Goal: Find specific page/section: Find specific page/section

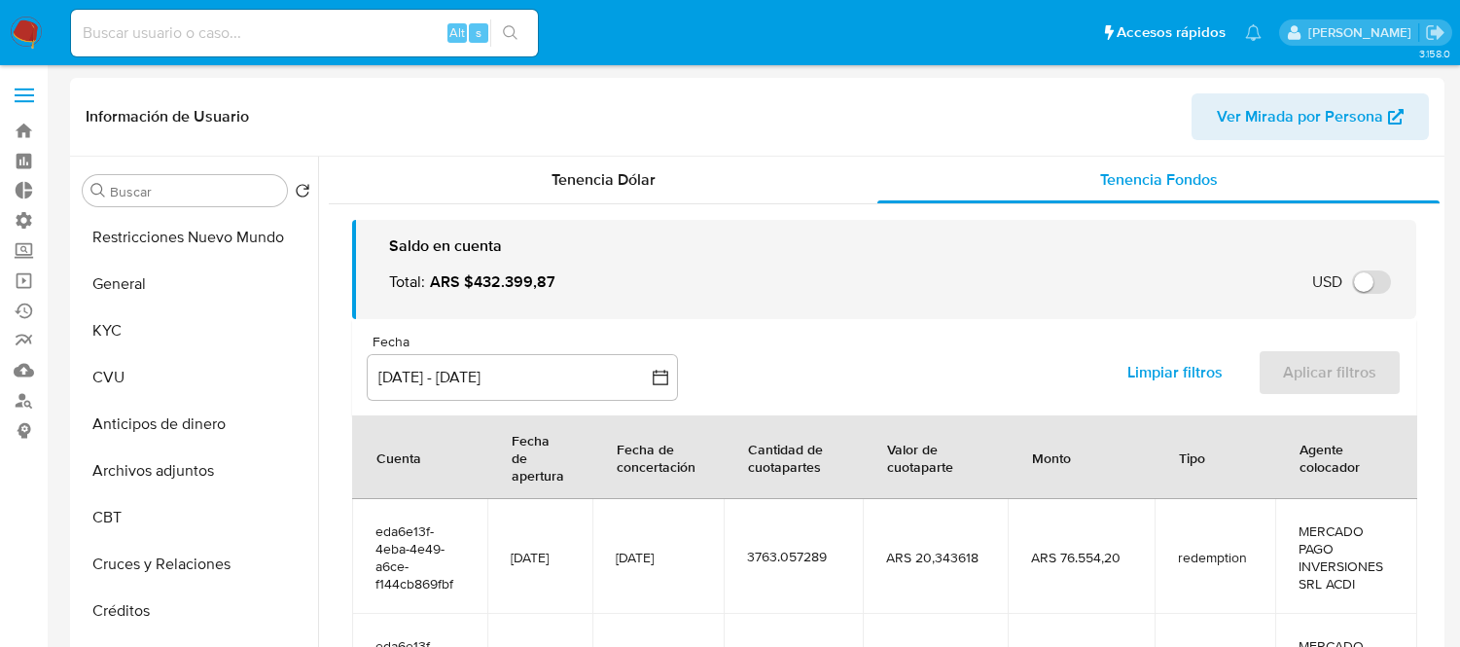
select select "10"
click at [221, 17] on div "Alt s" at bounding box center [304, 33] width 467 height 47
paste input "B3kMwPqPpteLI14oas206xlZ"
click at [219, 32] on input at bounding box center [304, 32] width 467 height 25
type input "B3kMwPqPpteLI14oas206xlZ"
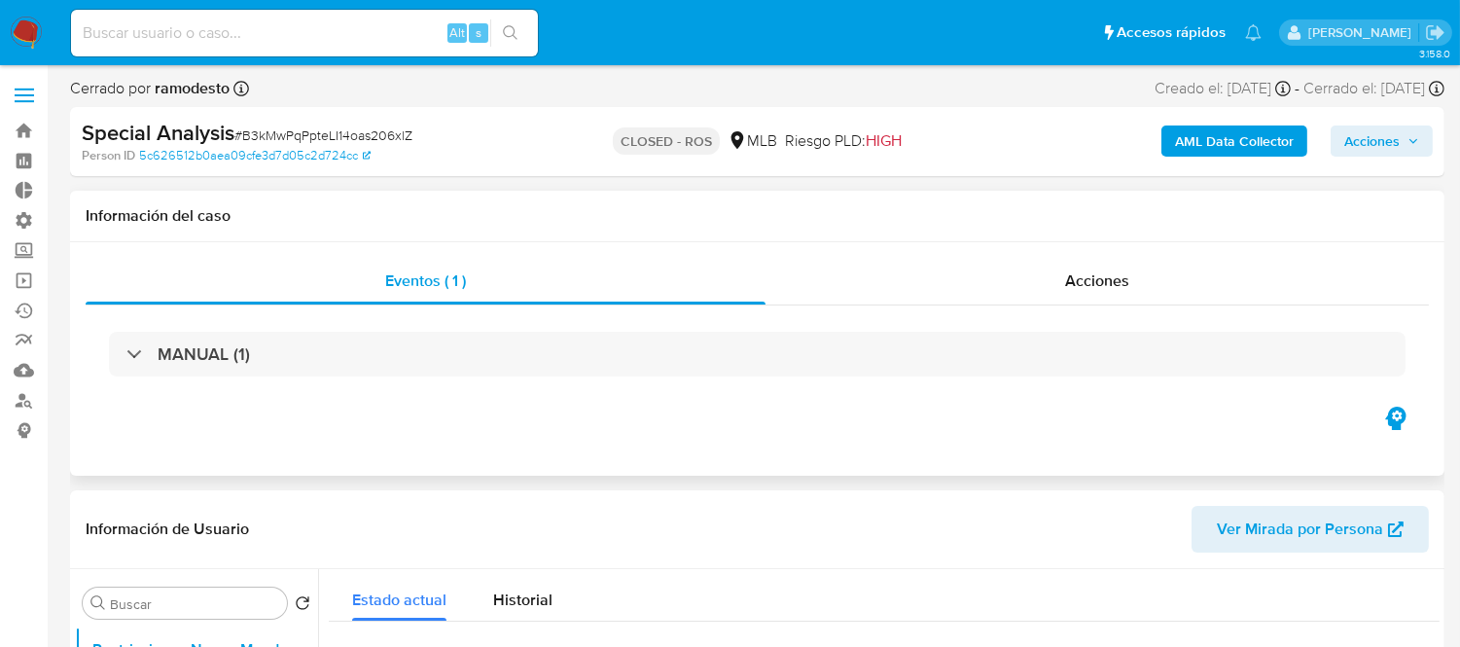
click at [1071, 323] on div "MANUAL (1)" at bounding box center [757, 353] width 1343 height 97
click at [1073, 294] on div "Acciones" at bounding box center [1096, 281] width 663 height 47
select select "10"
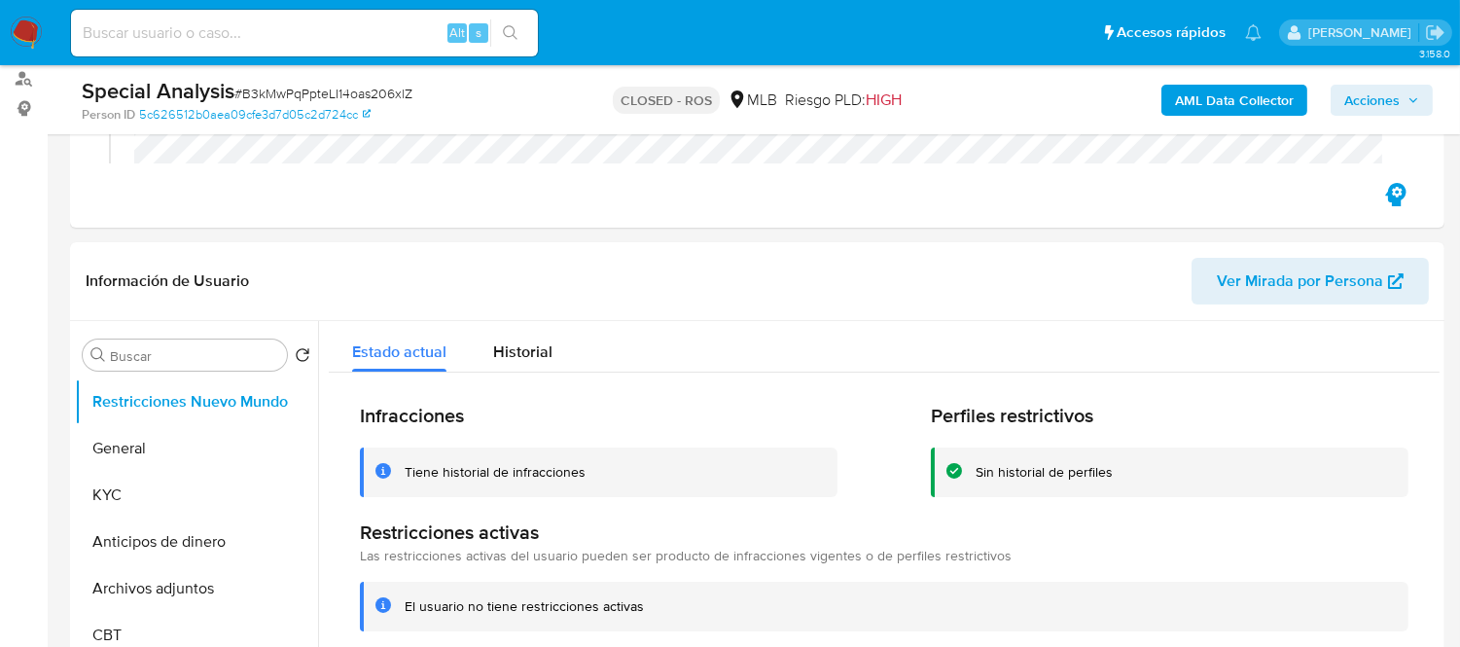
scroll to position [324, 0]
click at [117, 43] on input at bounding box center [304, 32] width 467 height 25
paste input "2295418695"
type input "2295418695"
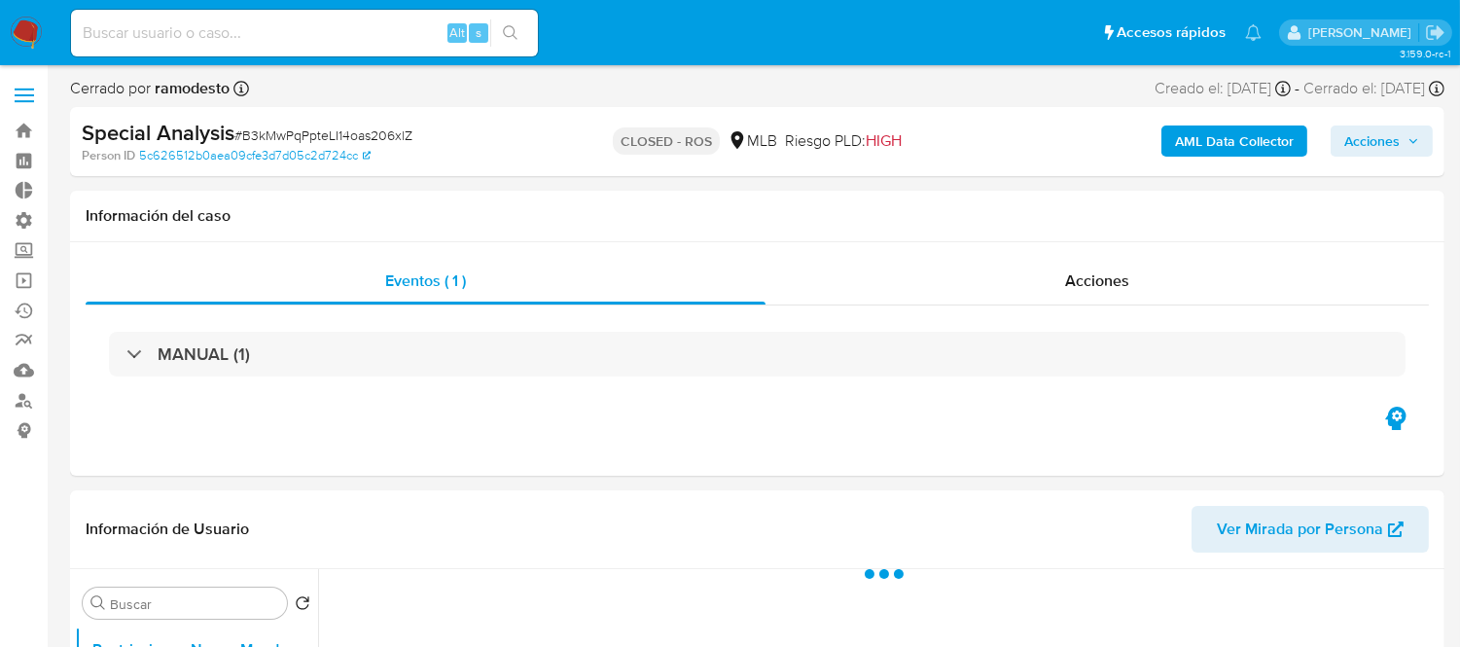
select select "10"
click at [183, 12] on div "Alt s" at bounding box center [304, 33] width 467 height 47
paste input "2295418695"
click at [182, 26] on input "2295418695" at bounding box center [304, 32] width 467 height 25
type input "2295418695"
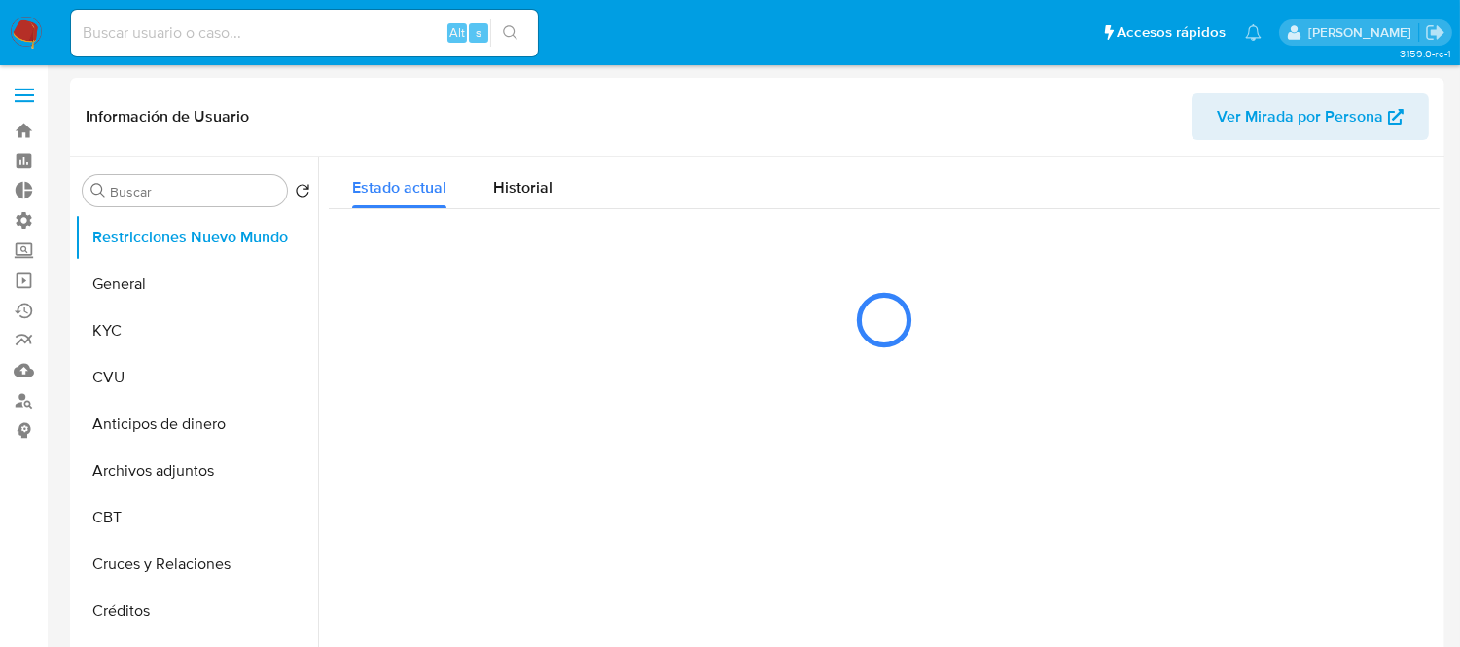
select select "10"
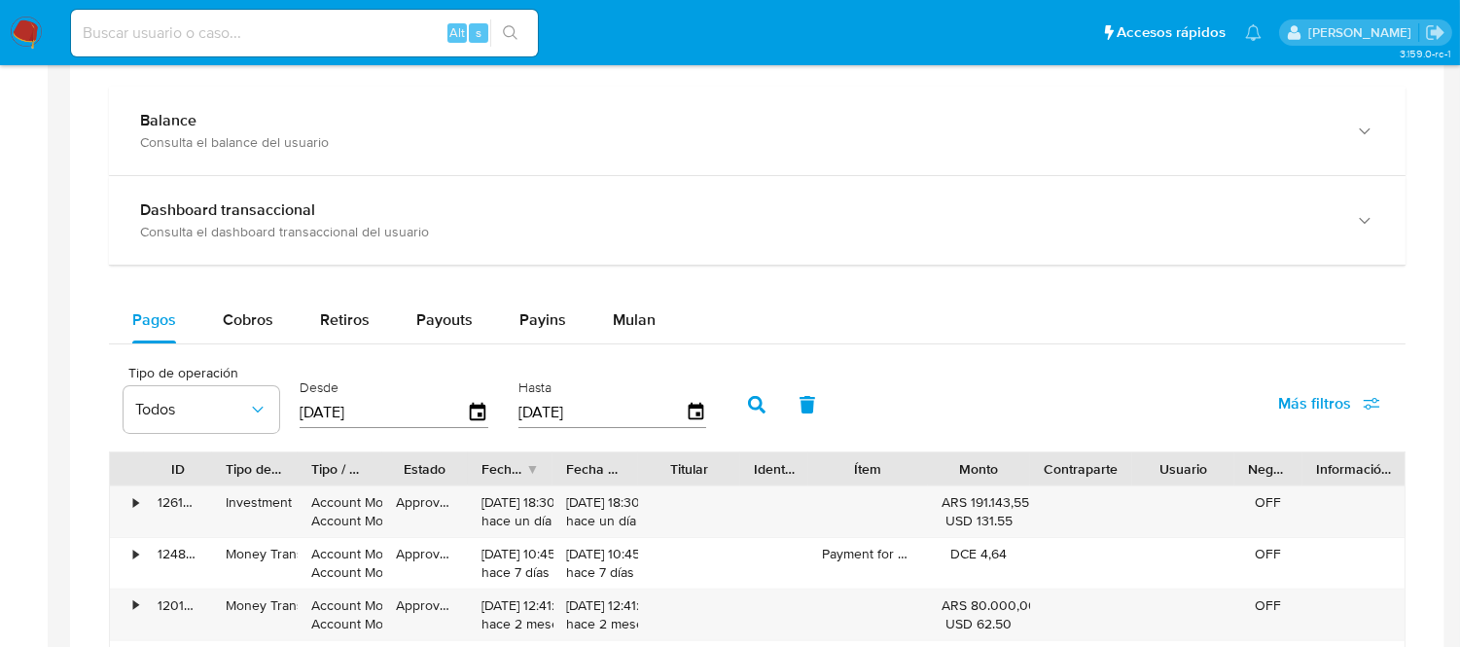
scroll to position [1189, 0]
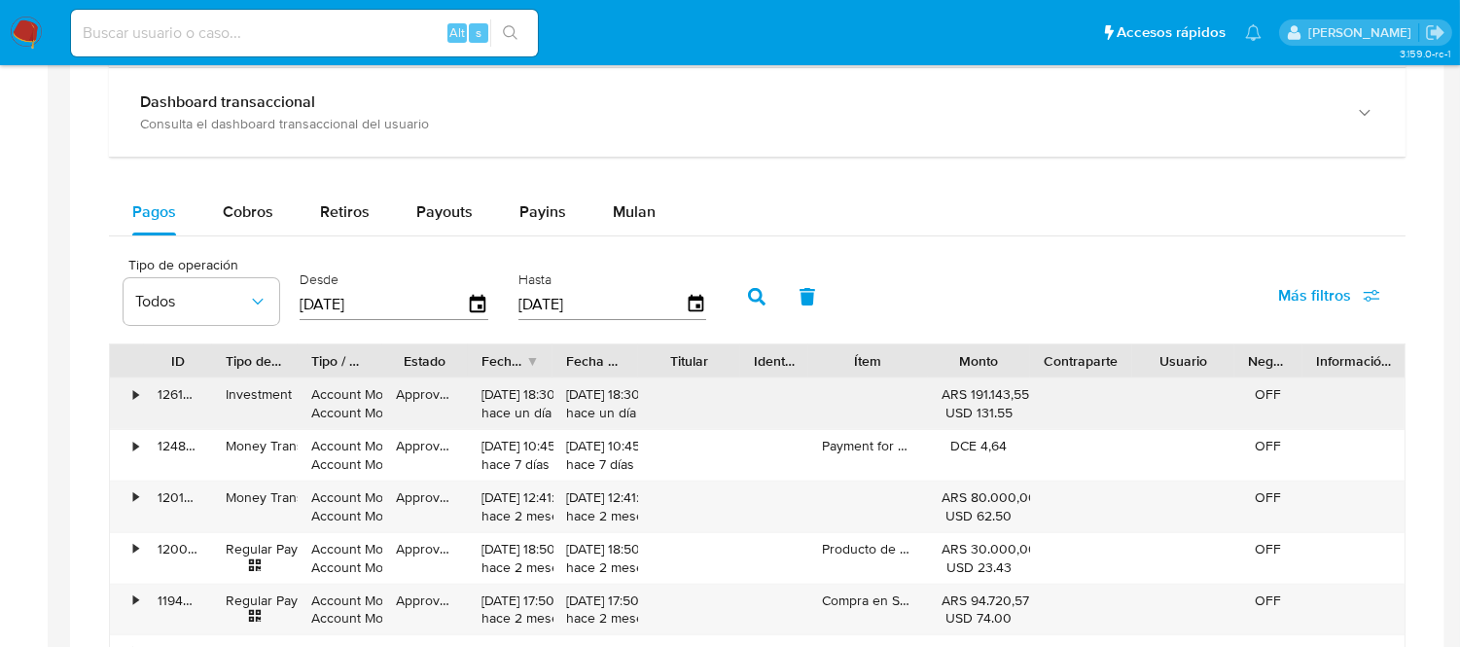
click at [136, 404] on div "•" at bounding box center [135, 394] width 5 height 18
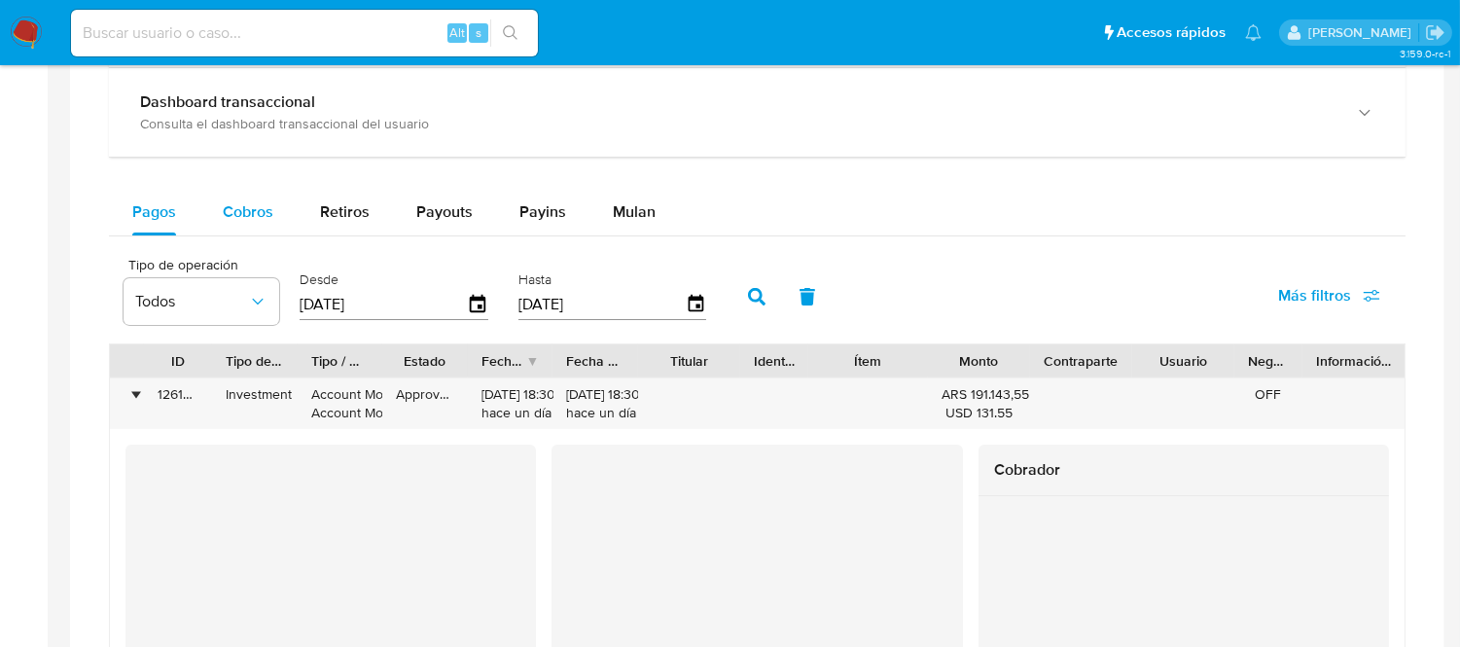
click at [240, 208] on span "Cobros" at bounding box center [248, 211] width 51 height 22
select select "10"
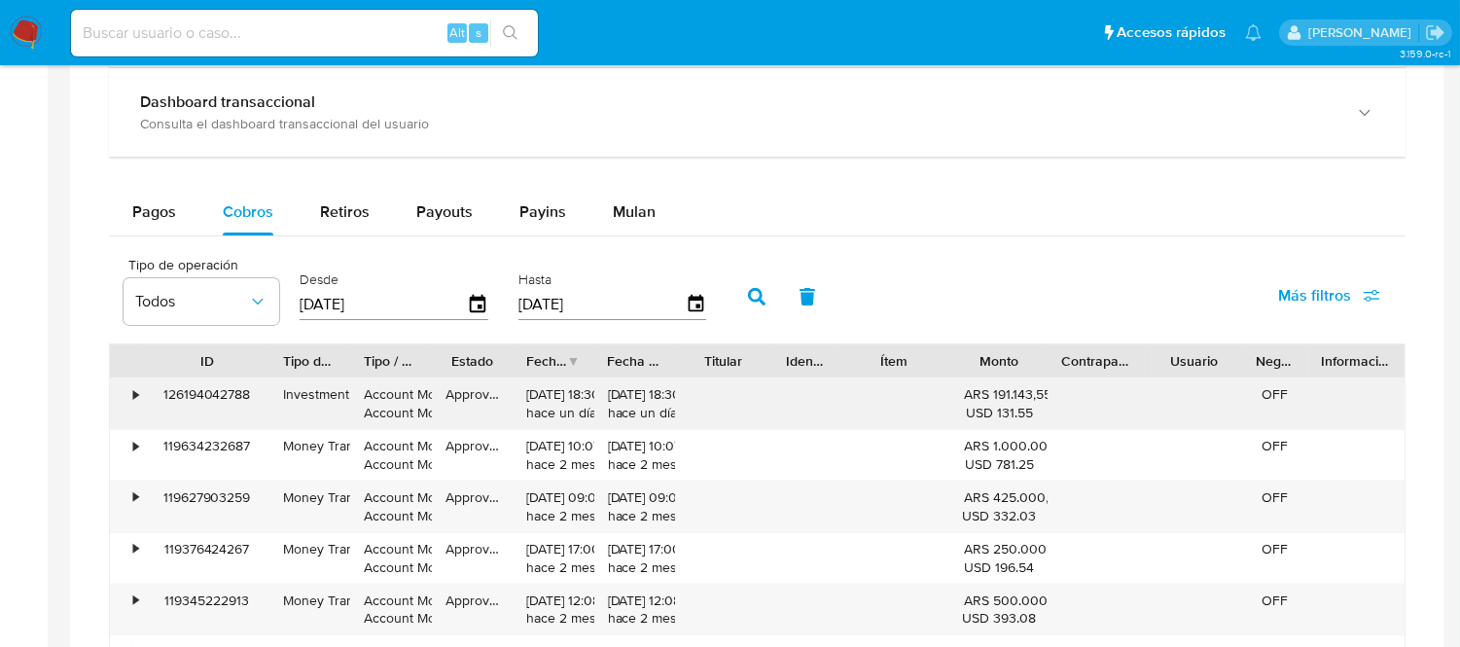
drag, startPoint x: 265, startPoint y: 384, endPoint x: 276, endPoint y: 385, distance: 11.7
click at [276, 385] on div "ID Tipo de operación Tipo / Método Estado Fecha de creación Fecha de aprobación…" at bounding box center [757, 617] width 1297 height 549
